Goal: Transaction & Acquisition: Subscribe to service/newsletter

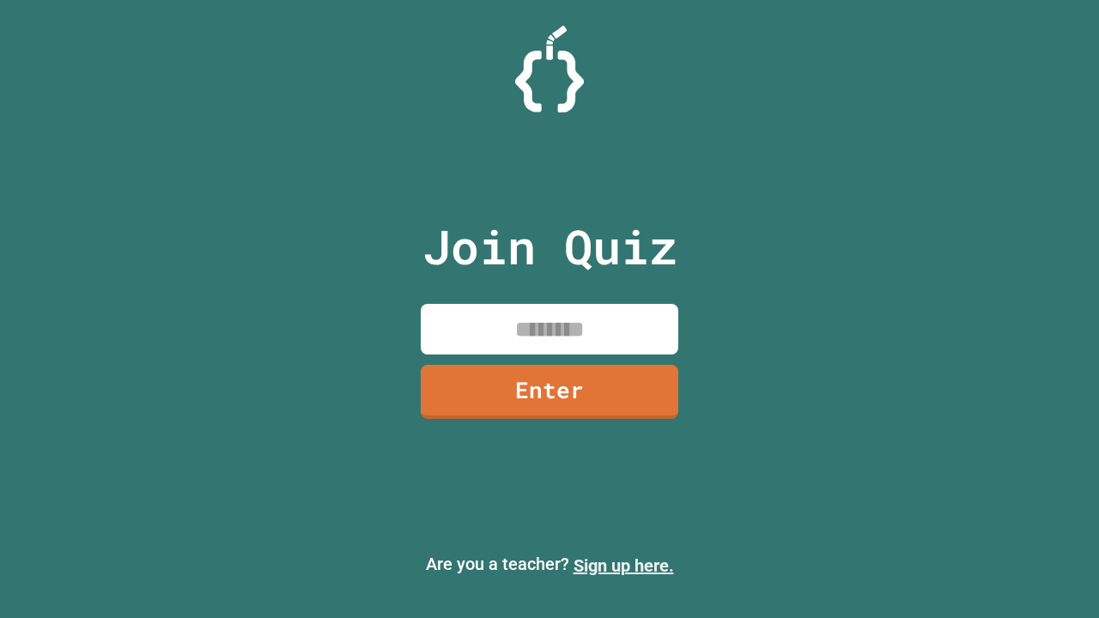
click at [624, 566] on link "Sign up here." at bounding box center [624, 566] width 100 height 21
